Goal: Find specific page/section: Find specific page/section

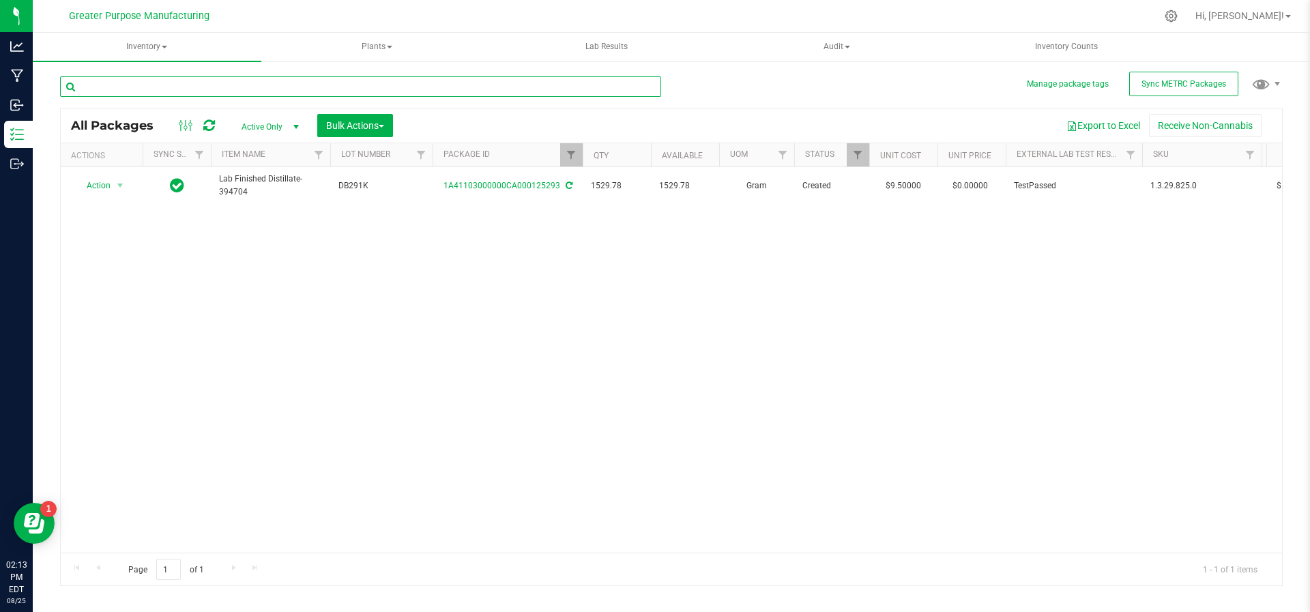
click at [139, 94] on input "text" at bounding box center [360, 86] width 601 height 20
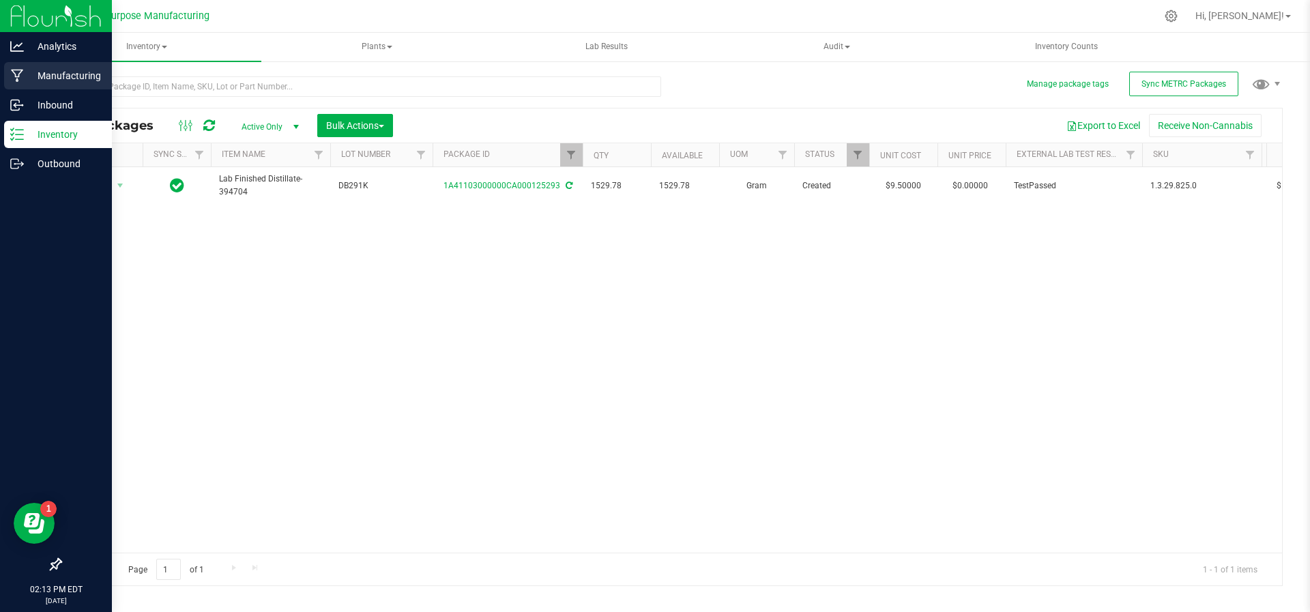
click at [48, 76] on p "Manufacturing" at bounding box center [65, 76] width 82 height 16
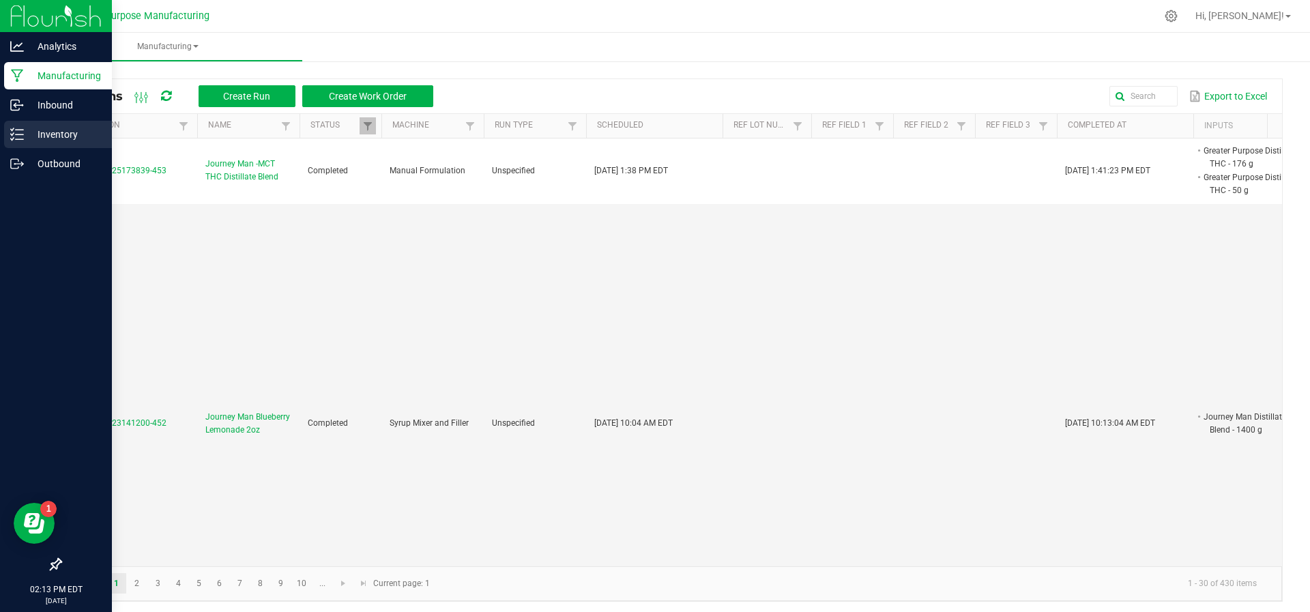
click at [55, 127] on p "Inventory" at bounding box center [65, 134] width 82 height 16
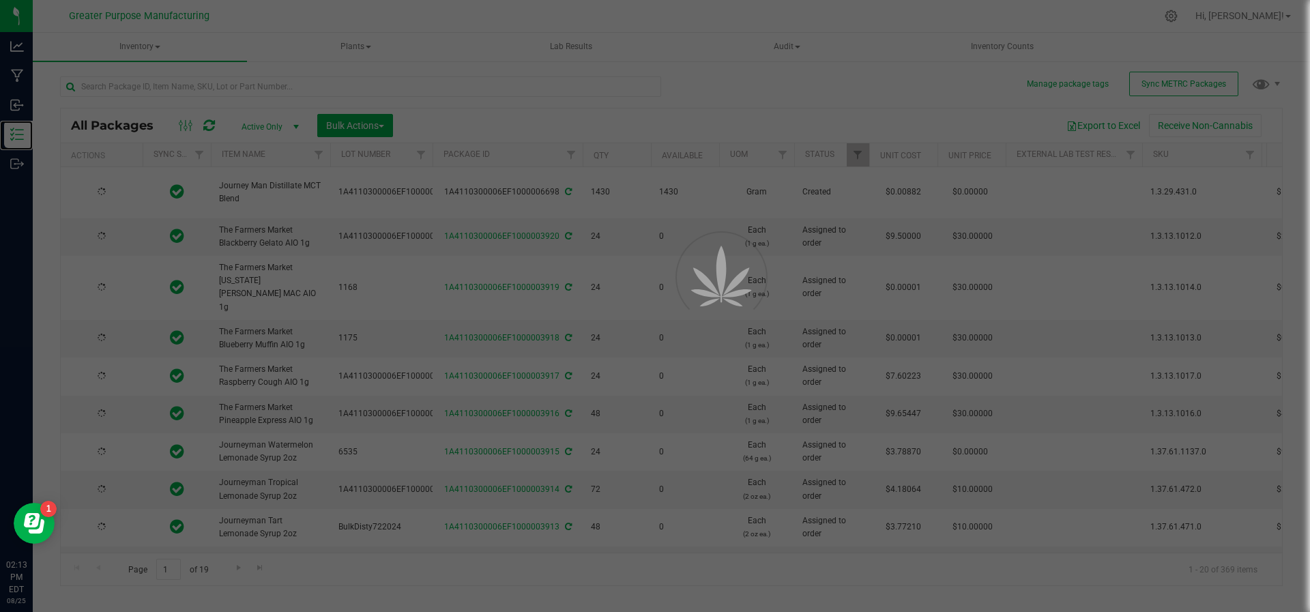
type input "[DATE]"
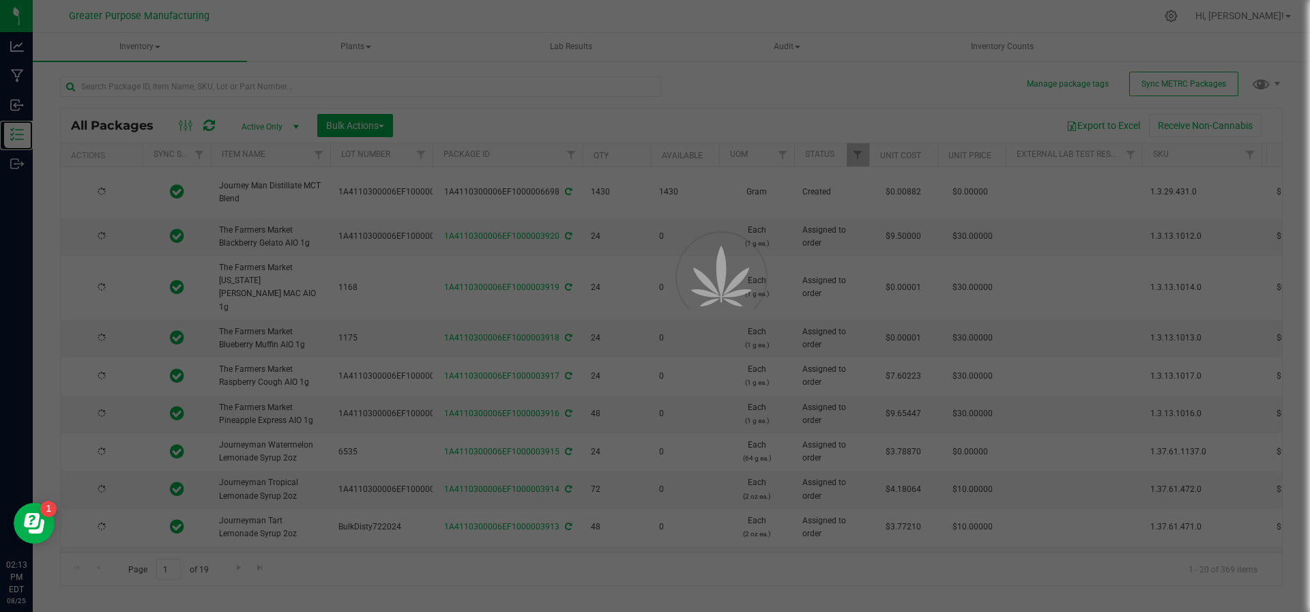
type input "[DATE]"
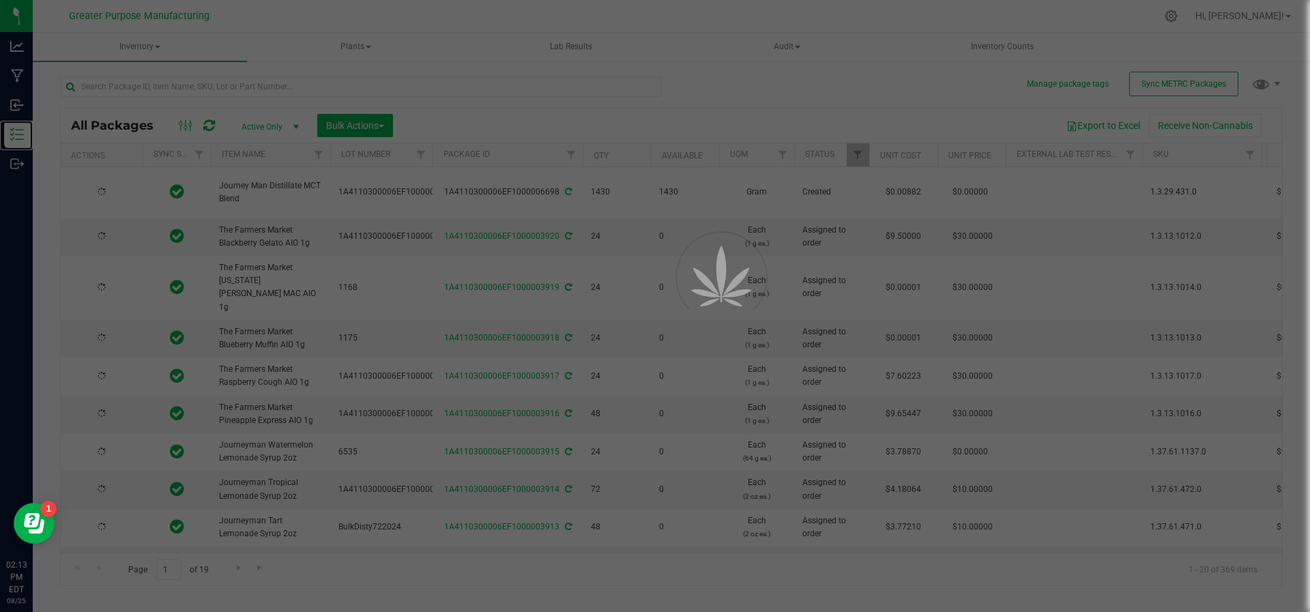
type input "[DATE]"
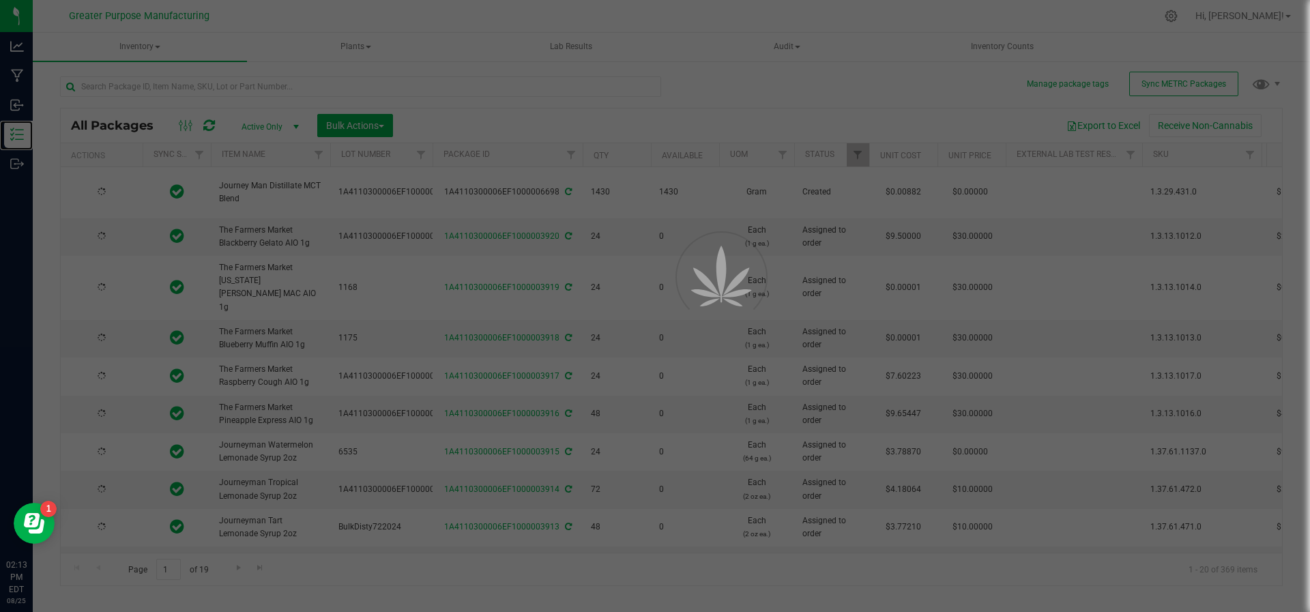
type input "[DATE]"
